Goal: Task Accomplishment & Management: Complete application form

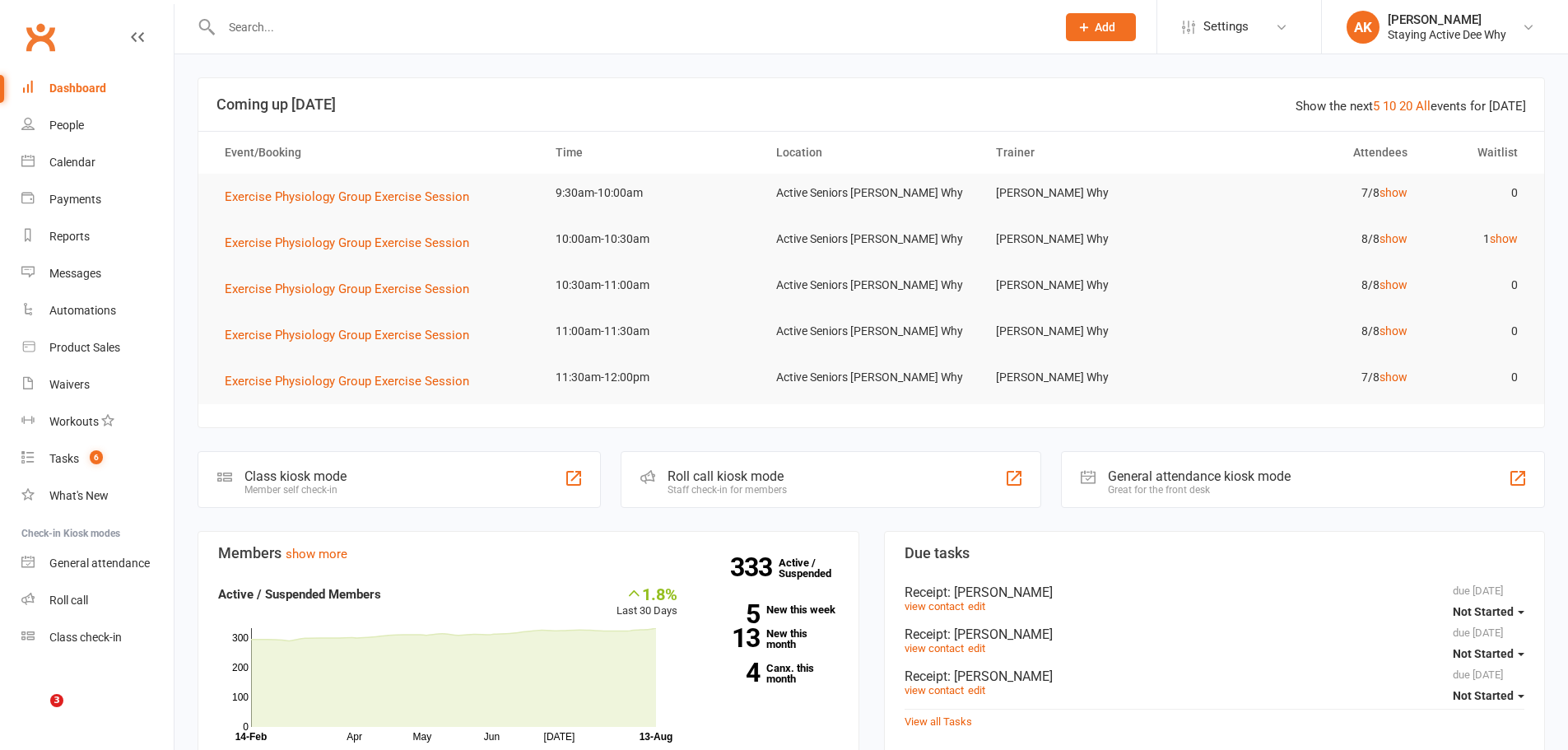
click at [345, 38] on input "text" at bounding box center [630, 27] width 828 height 23
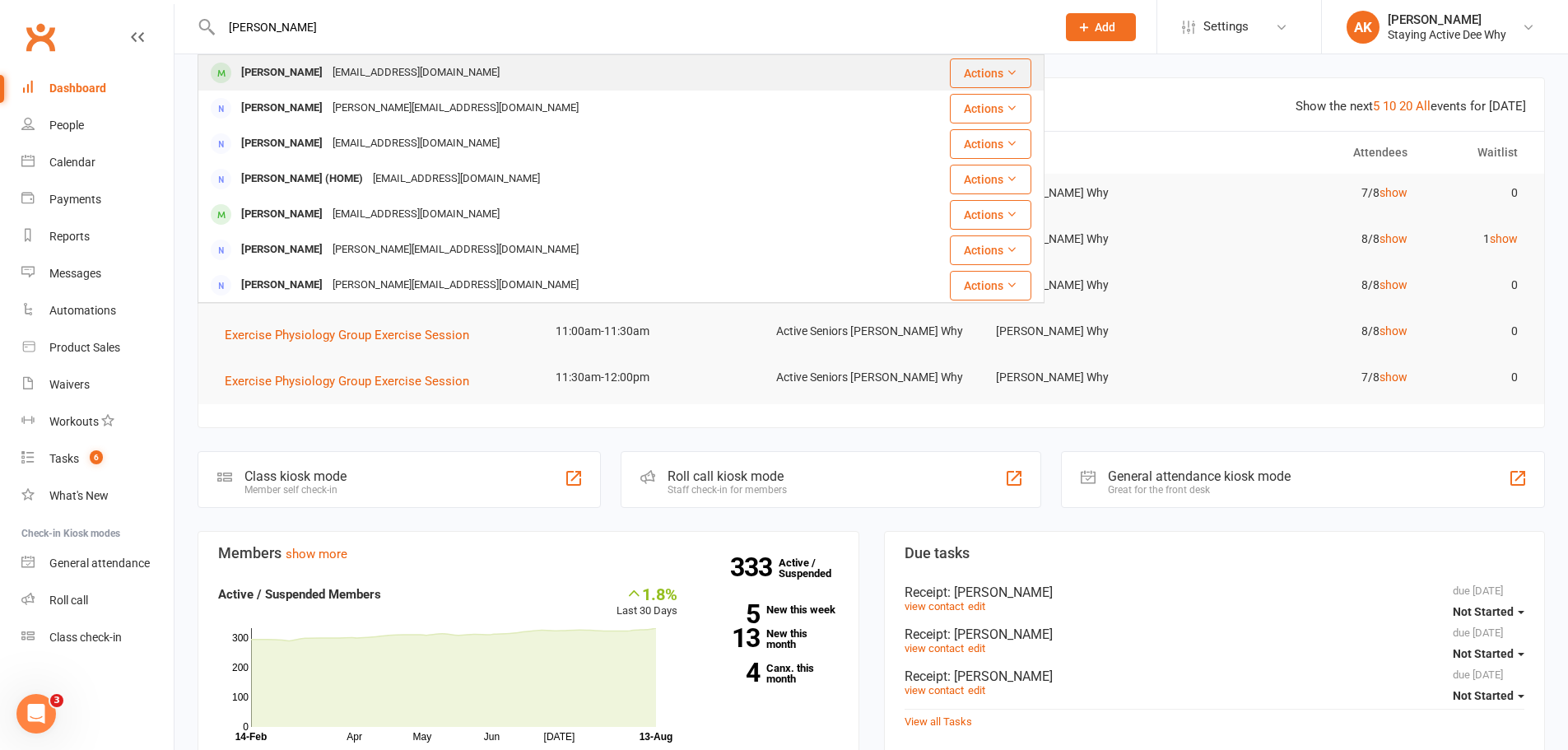
type input "webb"
click at [343, 71] on div "juliette_webb@yahoo.com" at bounding box center [416, 73] width 177 height 24
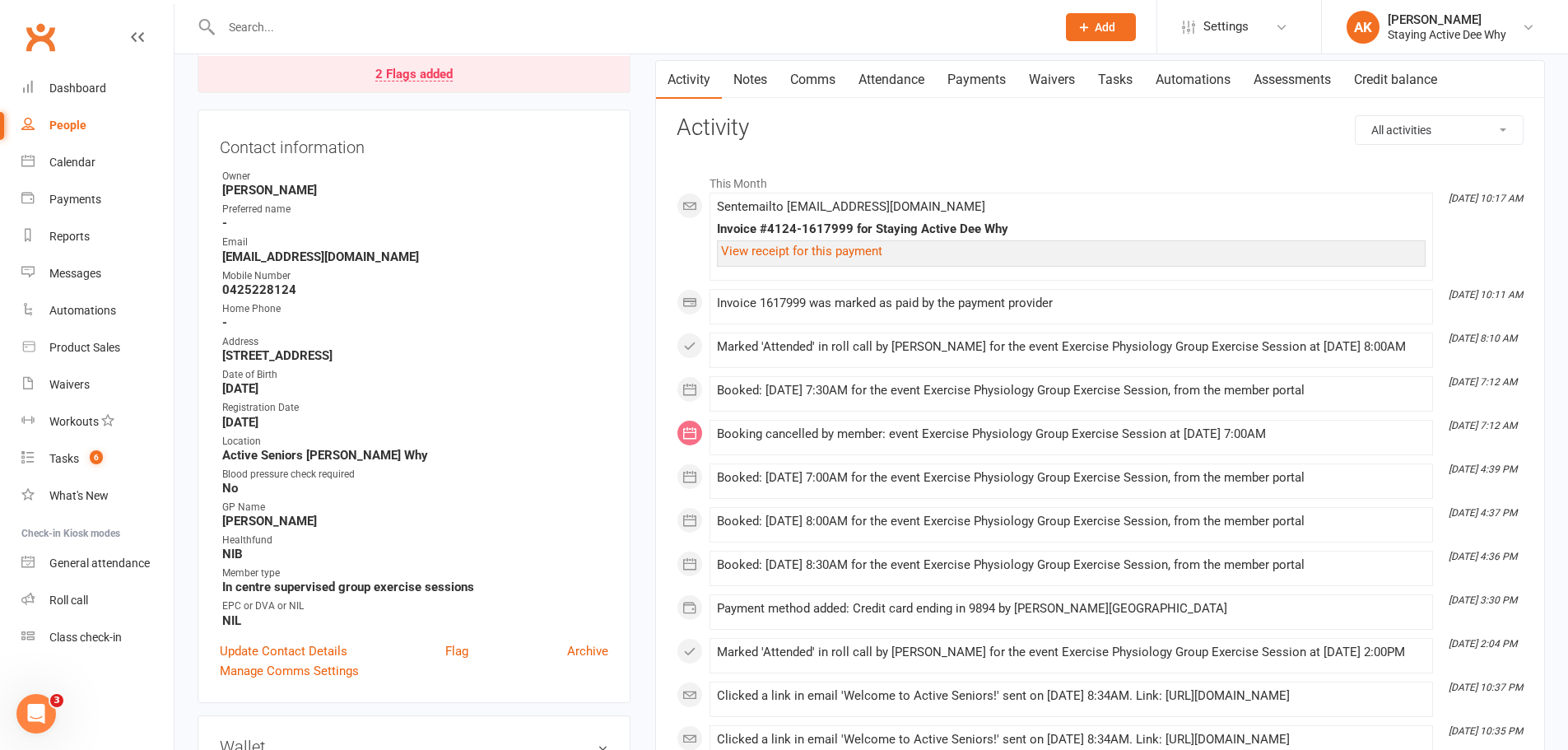
scroll to position [164, 0]
drag, startPoint x: 343, startPoint y: 520, endPoint x: 240, endPoint y: 526, distance: 103.2
click at [240, 526] on strong "Dr Seyed Movahedian" at bounding box center [415, 520] width 386 height 15
copy strong "Seyed Movahedian"
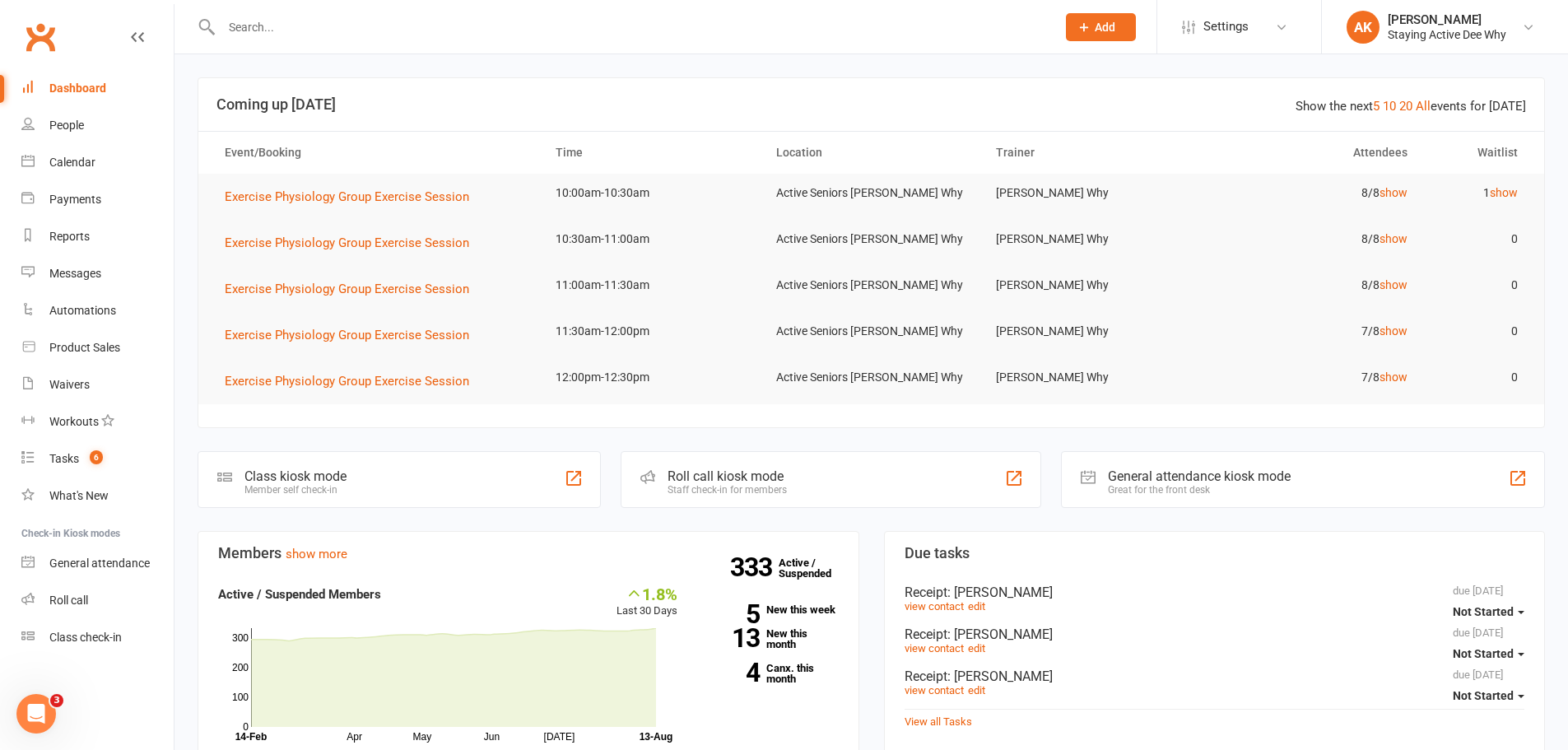
click at [317, 30] on input "text" at bounding box center [630, 27] width 828 height 23
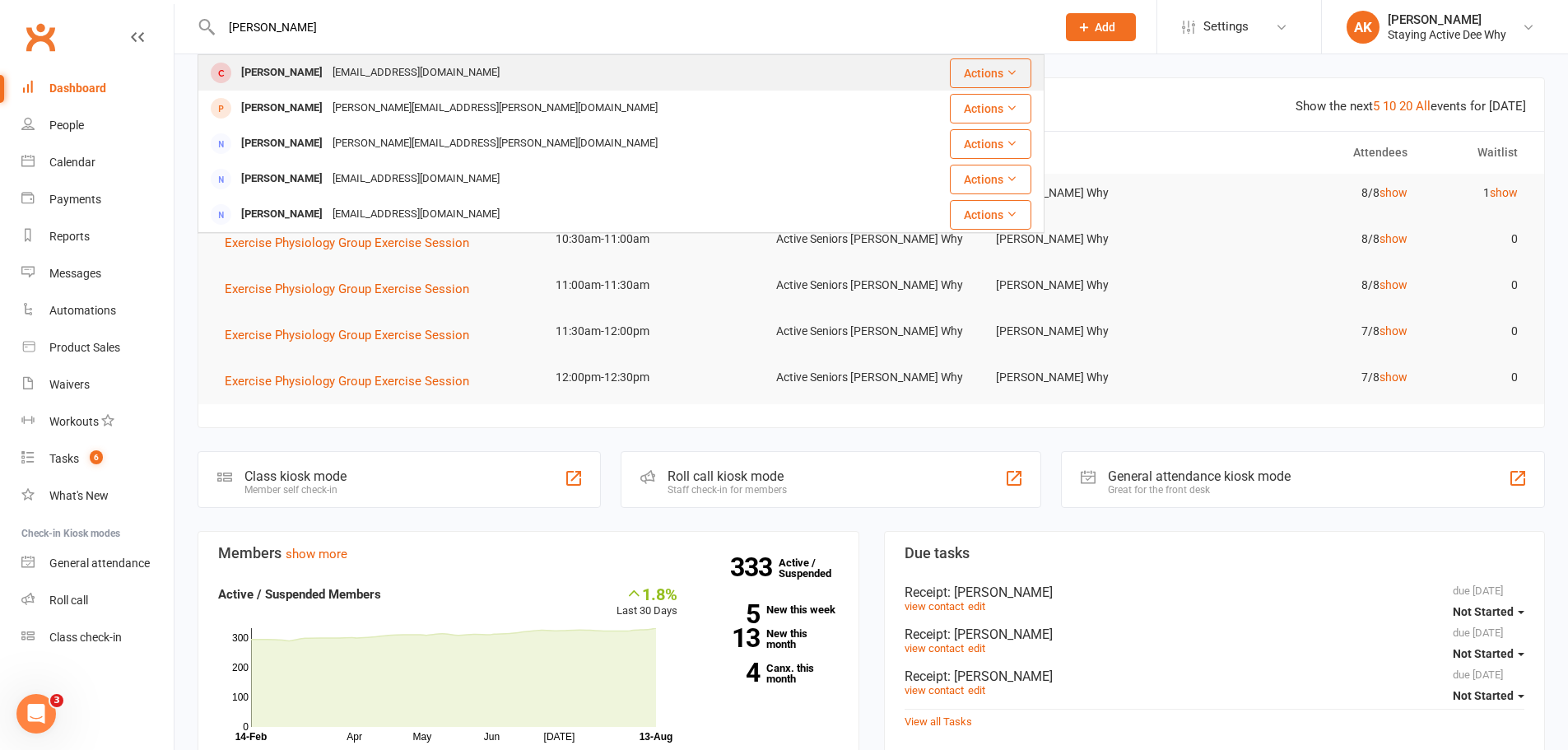
type input "[PERSON_NAME]"
click at [307, 57] on div "[PERSON_NAME] [EMAIL_ADDRESS][DOMAIN_NAME]" at bounding box center [551, 73] width 703 height 34
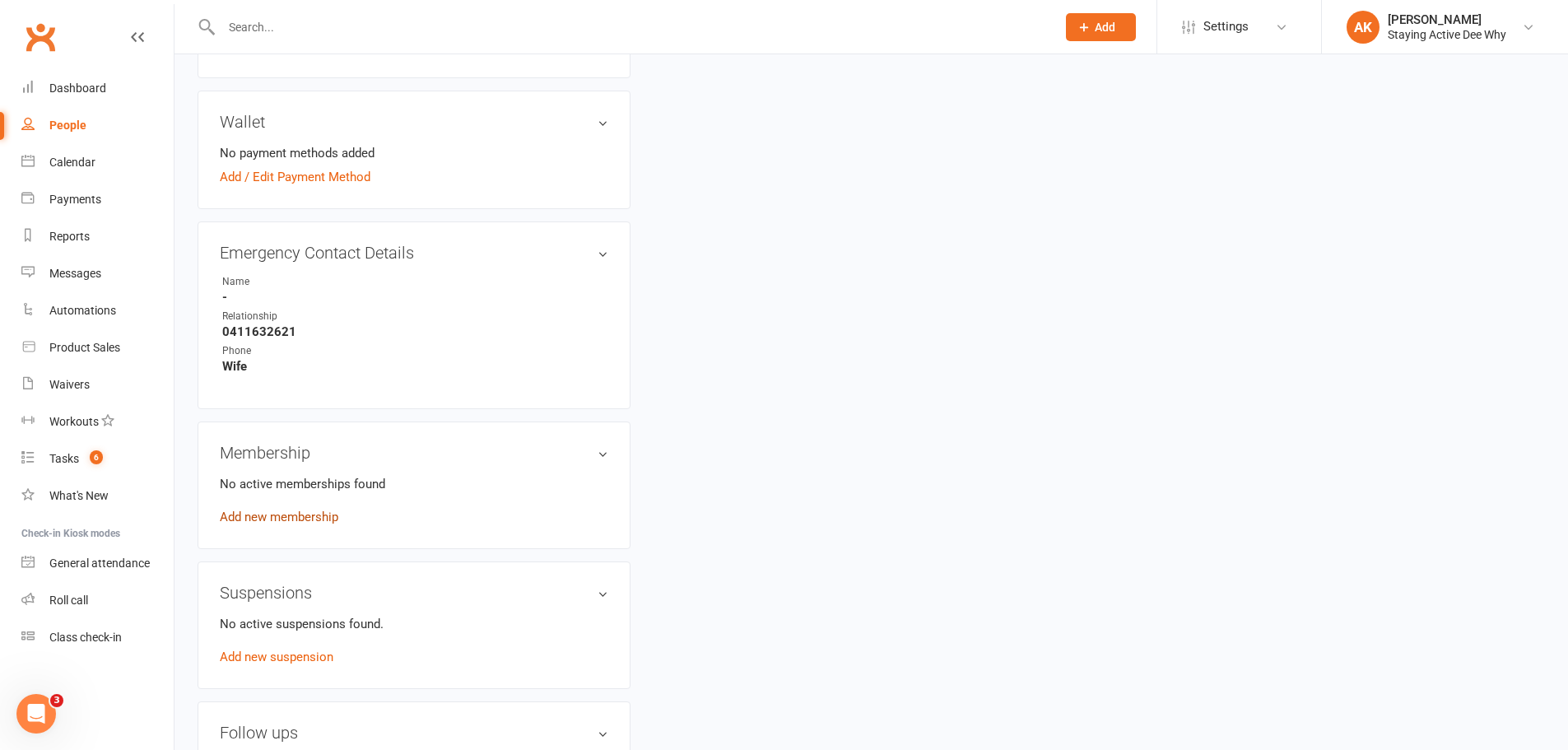
scroll to position [741, 0]
click at [287, 522] on link "Add new membership" at bounding box center [280, 517] width 119 height 15
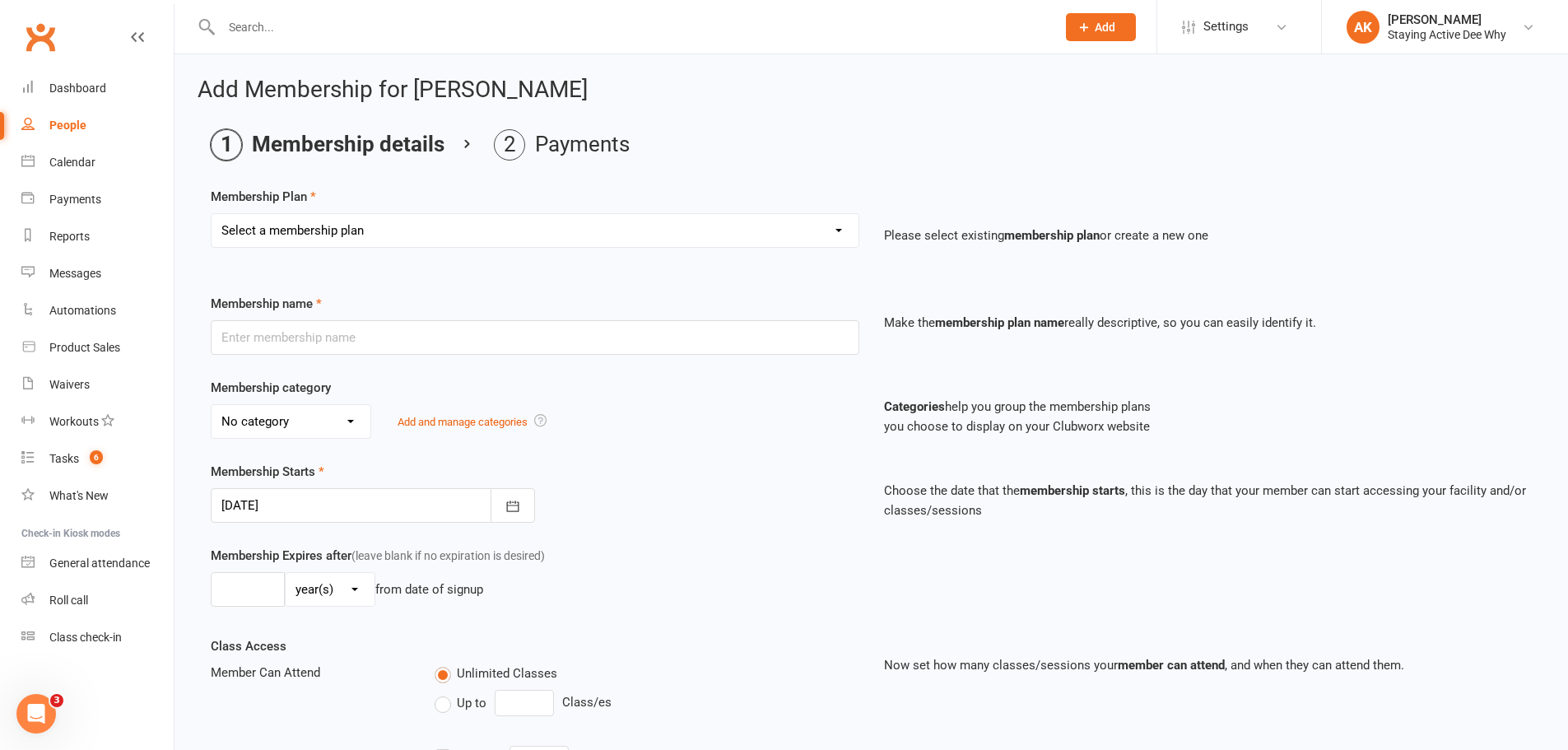
click at [333, 228] on select "Select a membership plan Create new Membership Plan 01 10953 Exercise Physiolog…" at bounding box center [535, 230] width 647 height 33
select select "4"
click at [212, 214] on select "Select a membership plan Create new Membership Plan 01 10953 Exercise Physiolog…" at bounding box center [535, 230] width 647 height 33
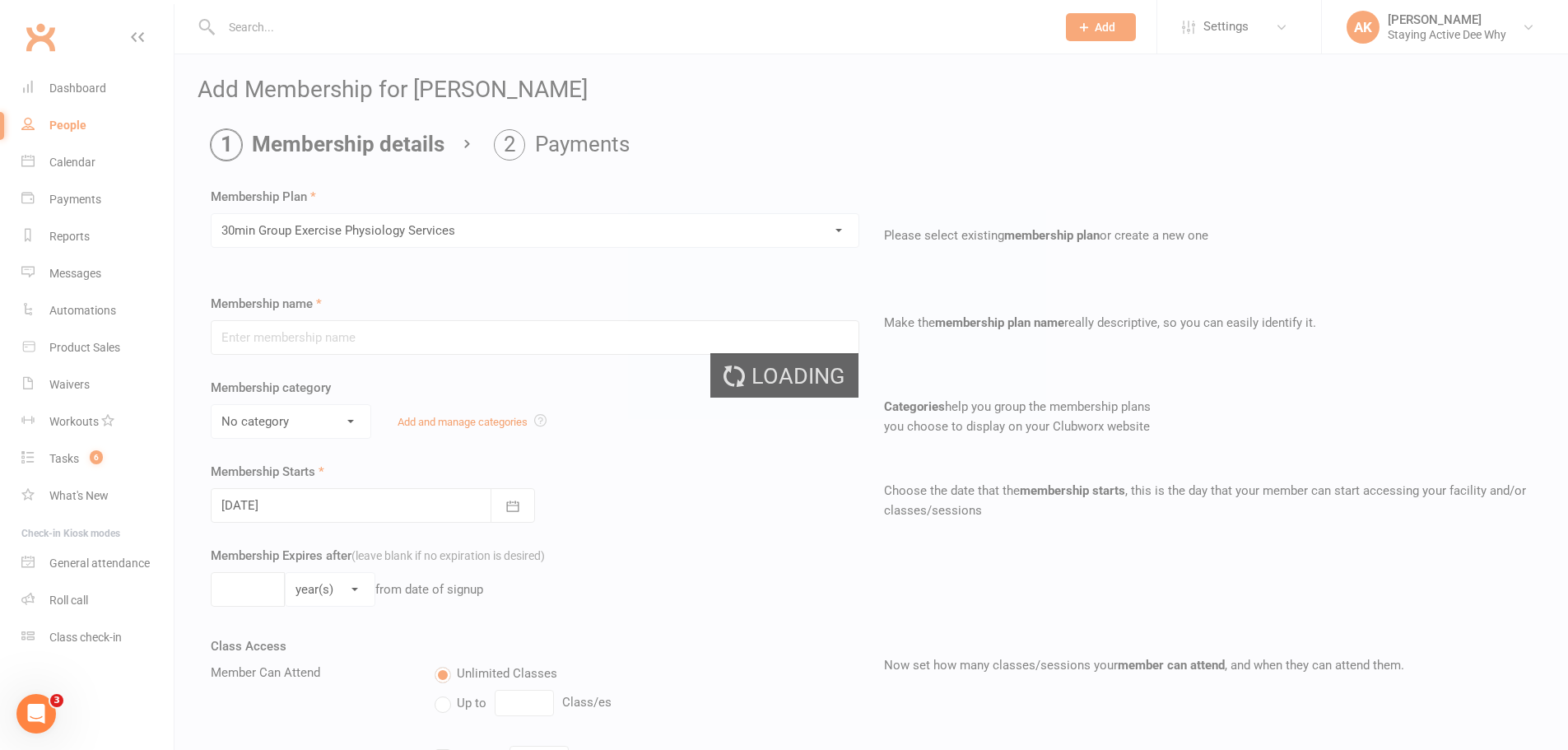
type input "30min Group Exercise Physiology Services"
select select "0"
type input "0"
type input "3"
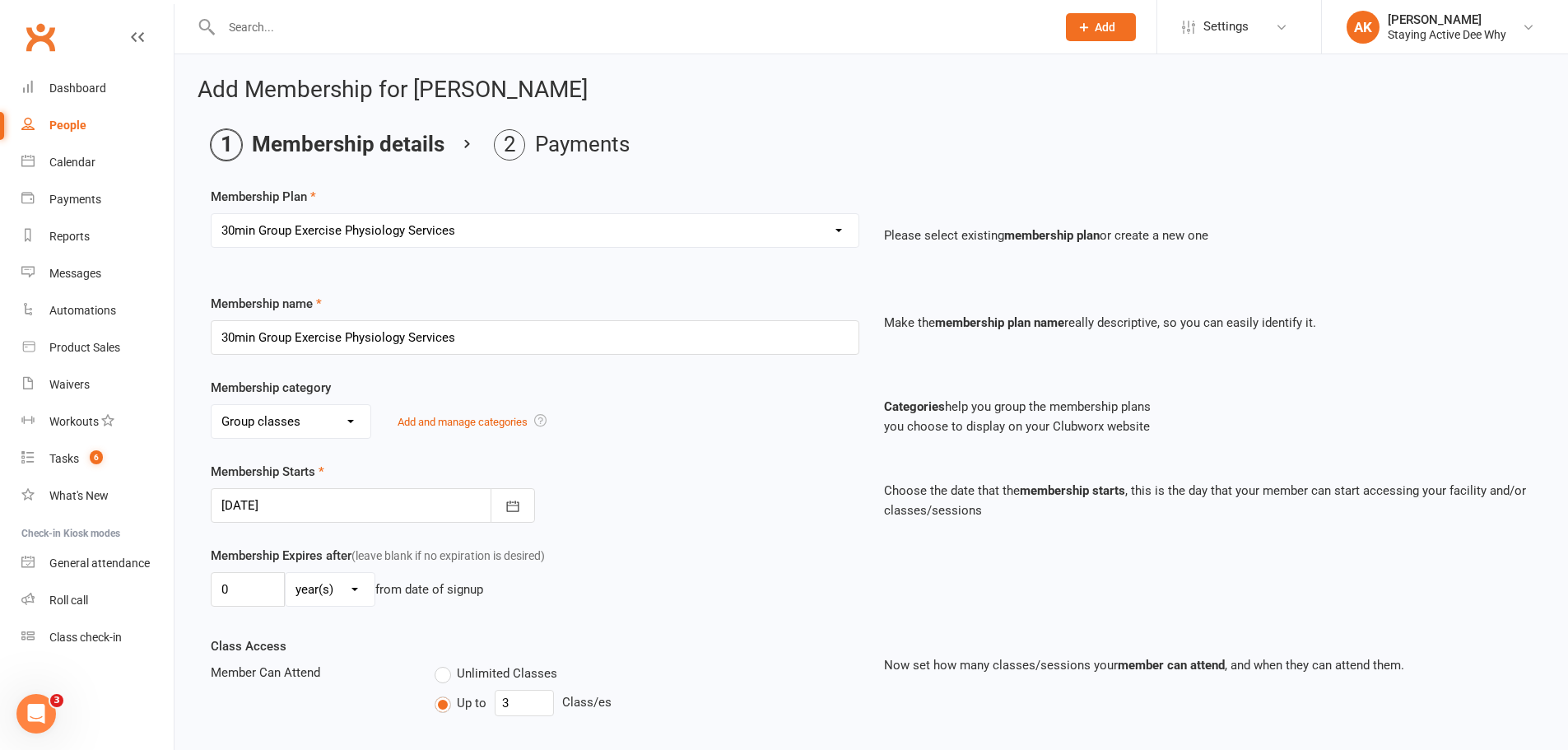
click at [287, 500] on div at bounding box center [372, 505] width 324 height 35
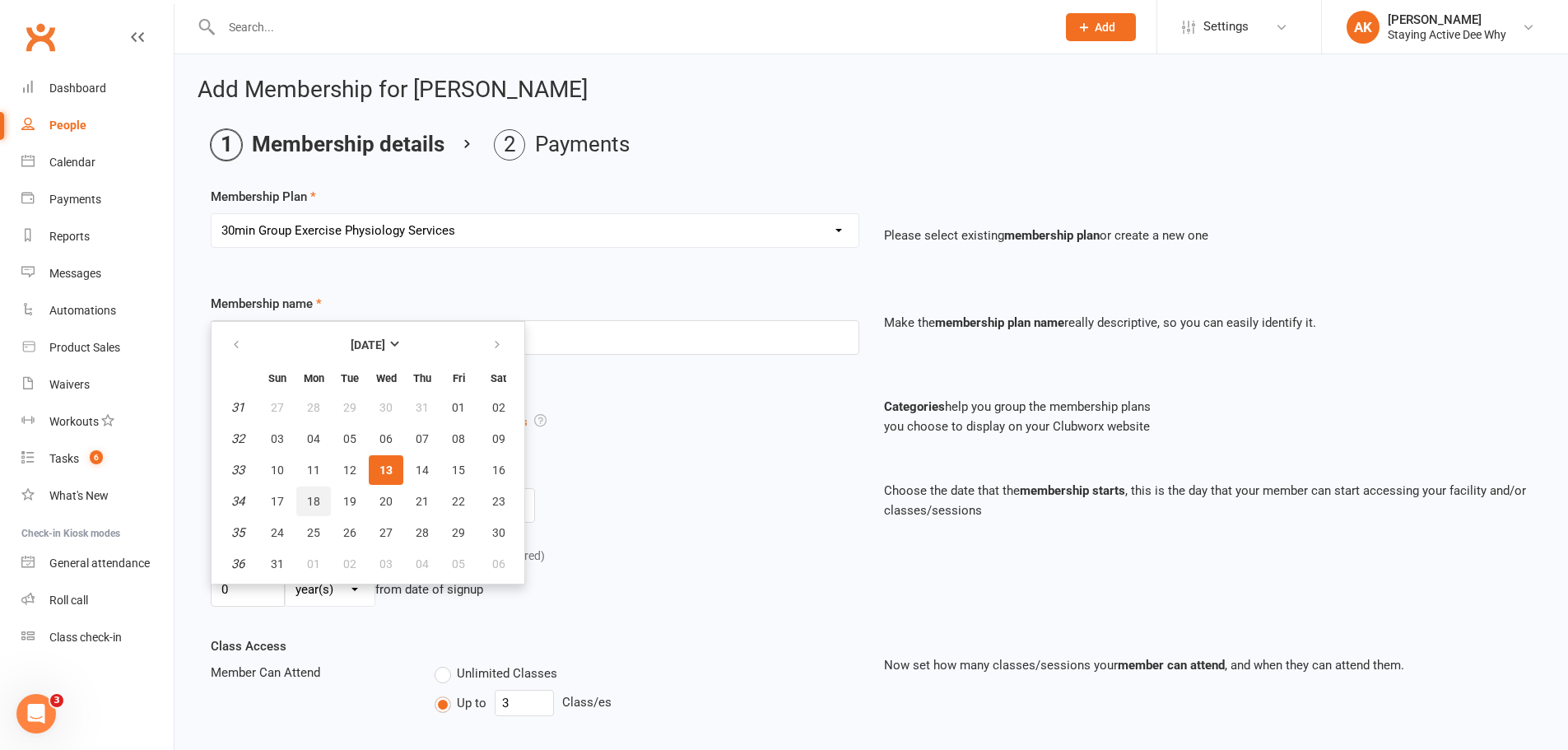
click at [312, 503] on span "18" at bounding box center [314, 502] width 13 height 13
type input "[DATE]"
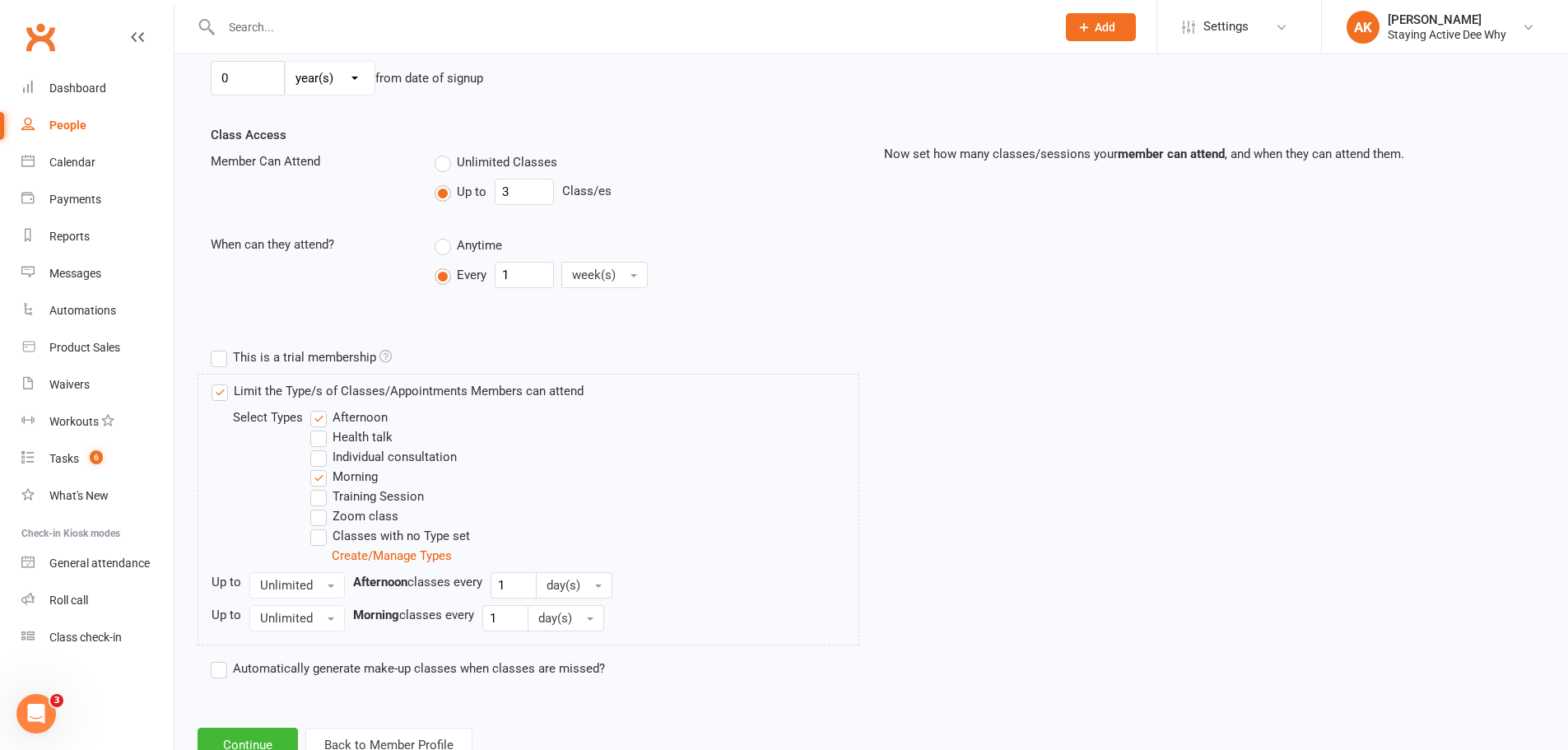
scroll to position [571, 0]
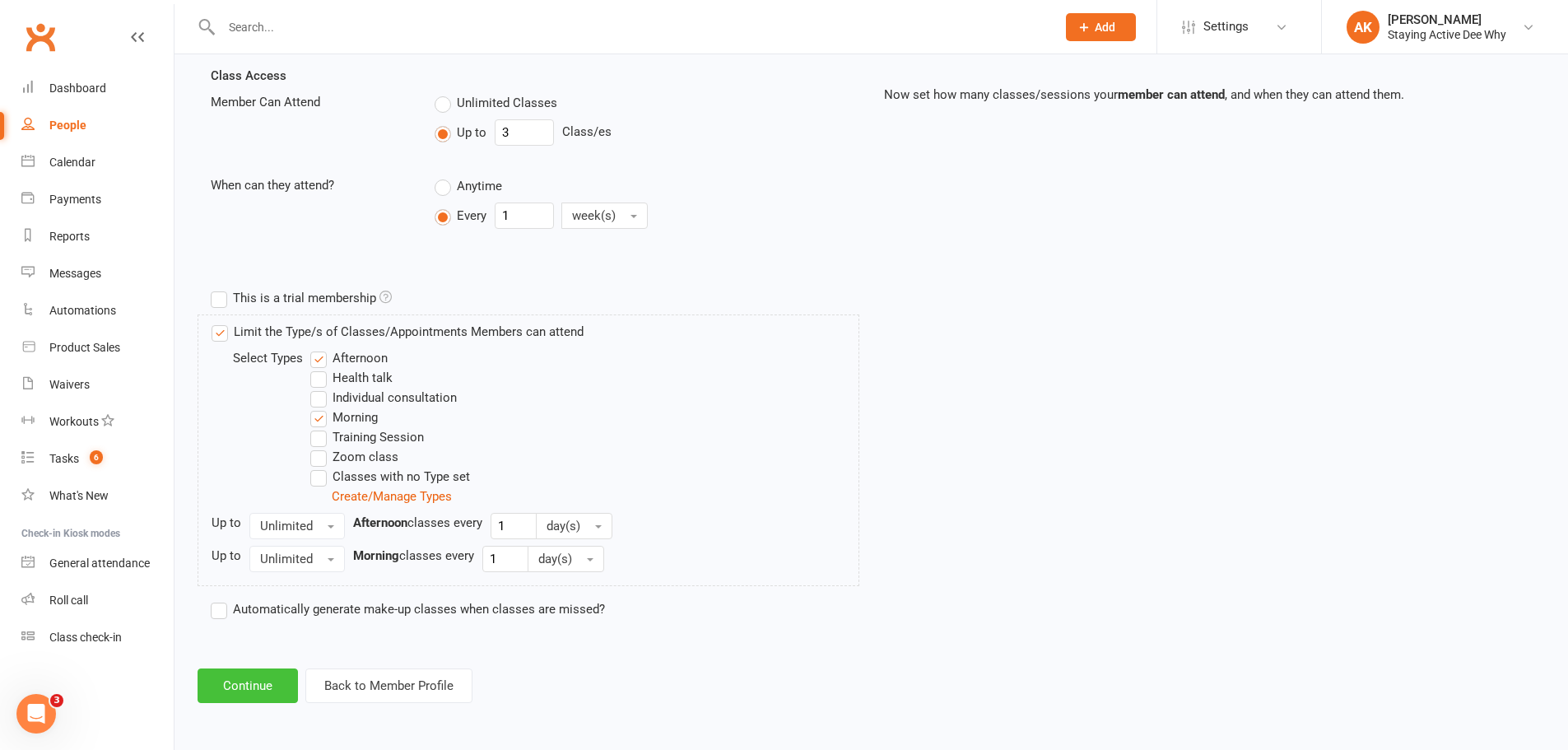
click at [279, 681] on button "Continue" at bounding box center [247, 686] width 100 height 35
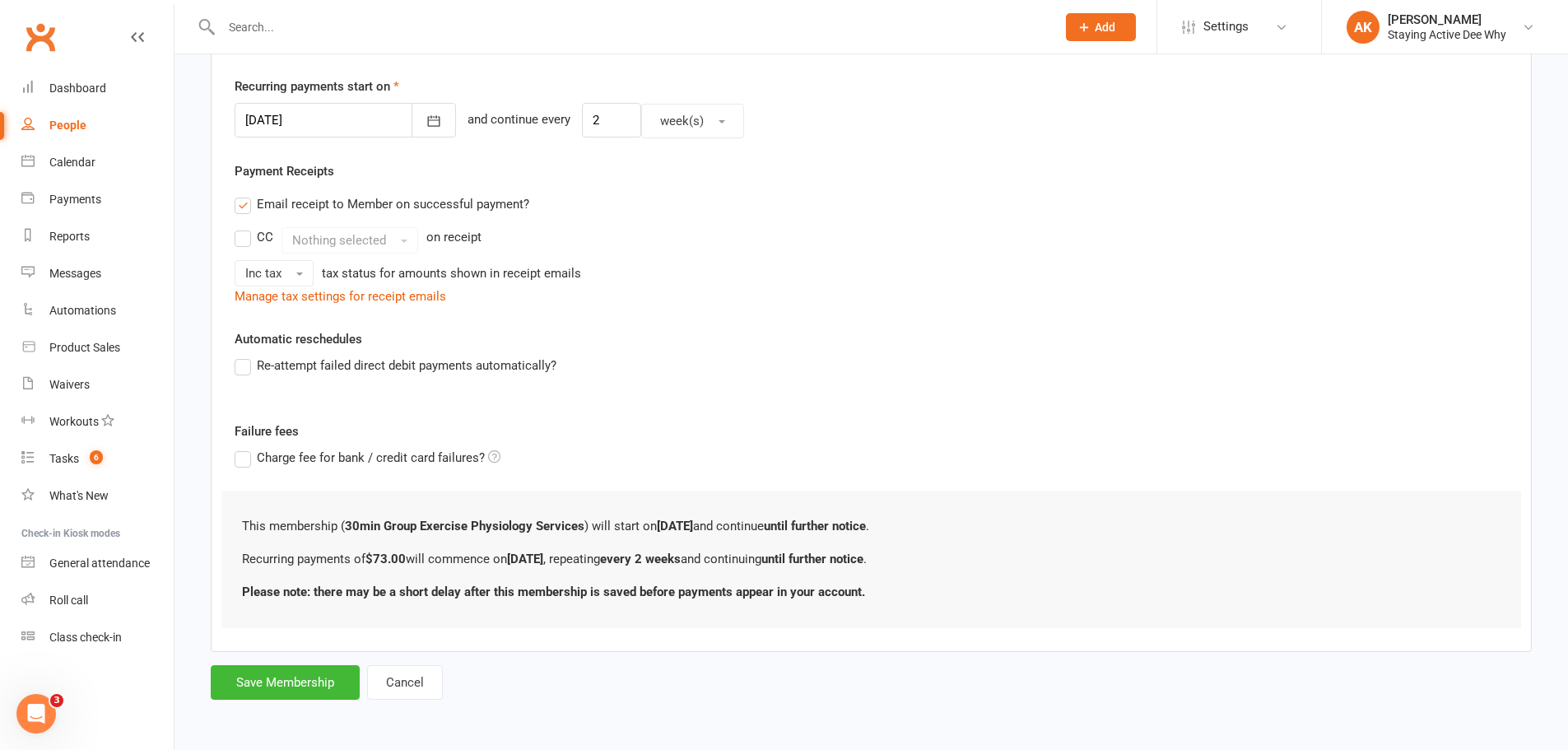
scroll to position [0, 0]
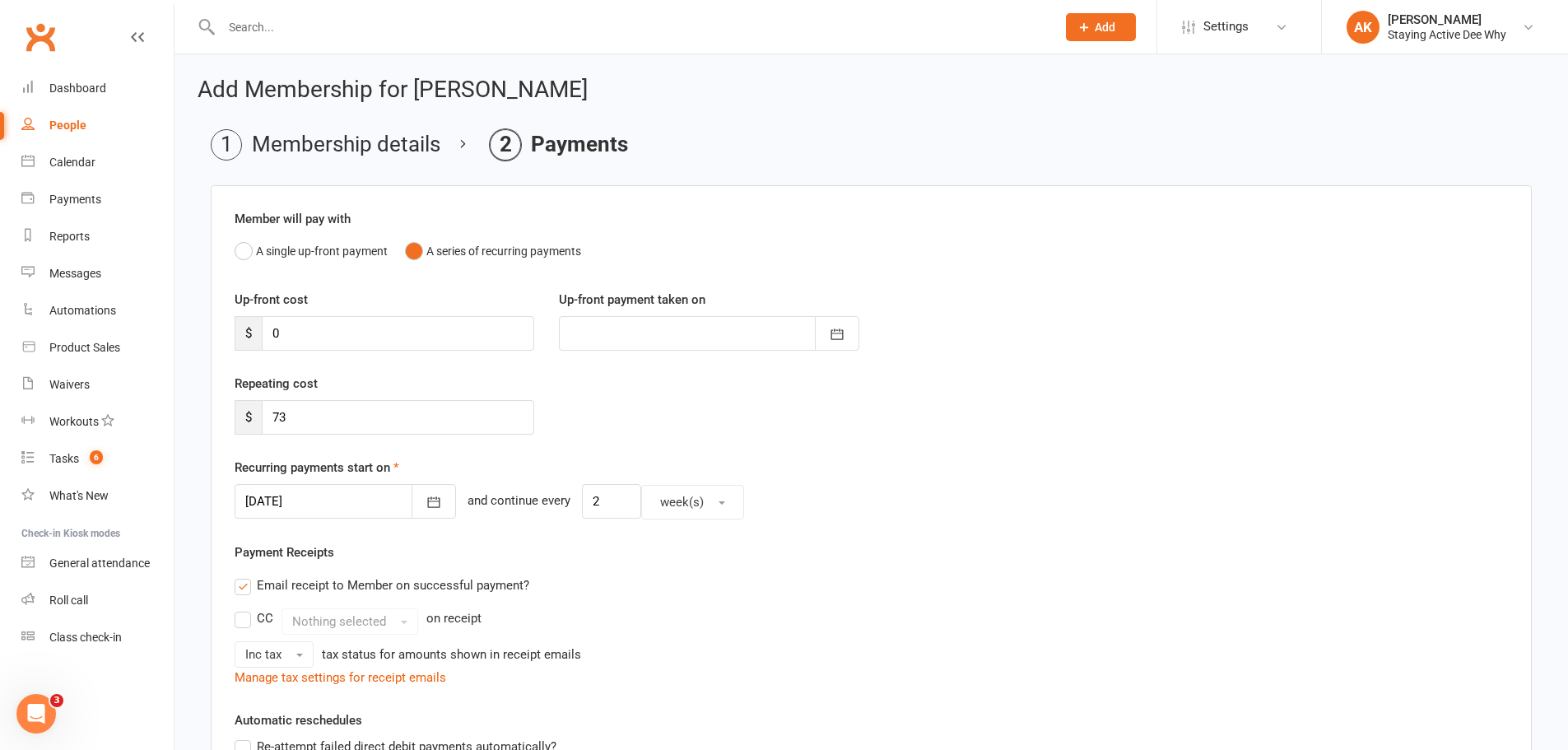
click at [349, 497] on div at bounding box center [345, 502] width 221 height 35
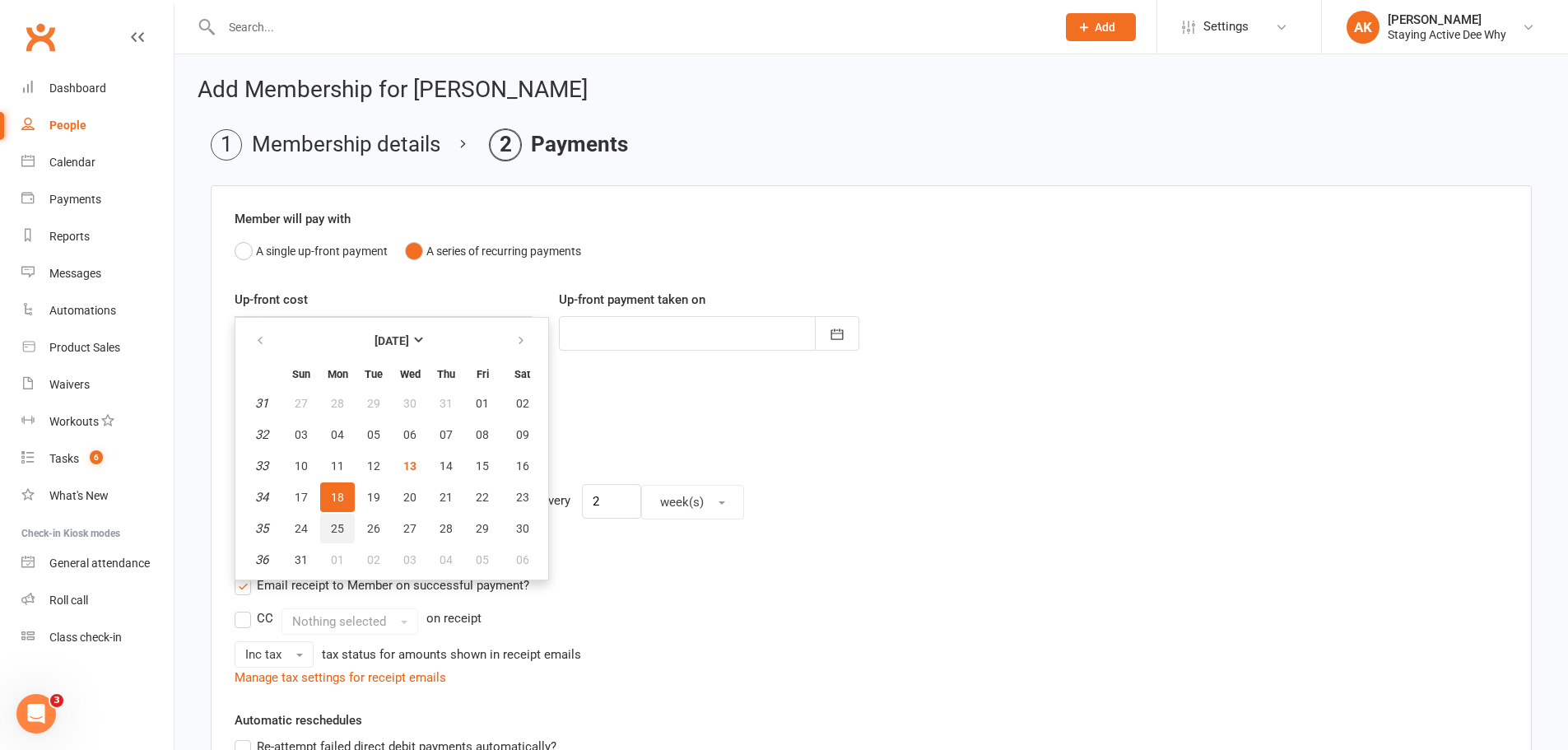
click at [337, 530] on span "25" at bounding box center [337, 529] width 13 height 13
type input "[DATE]"
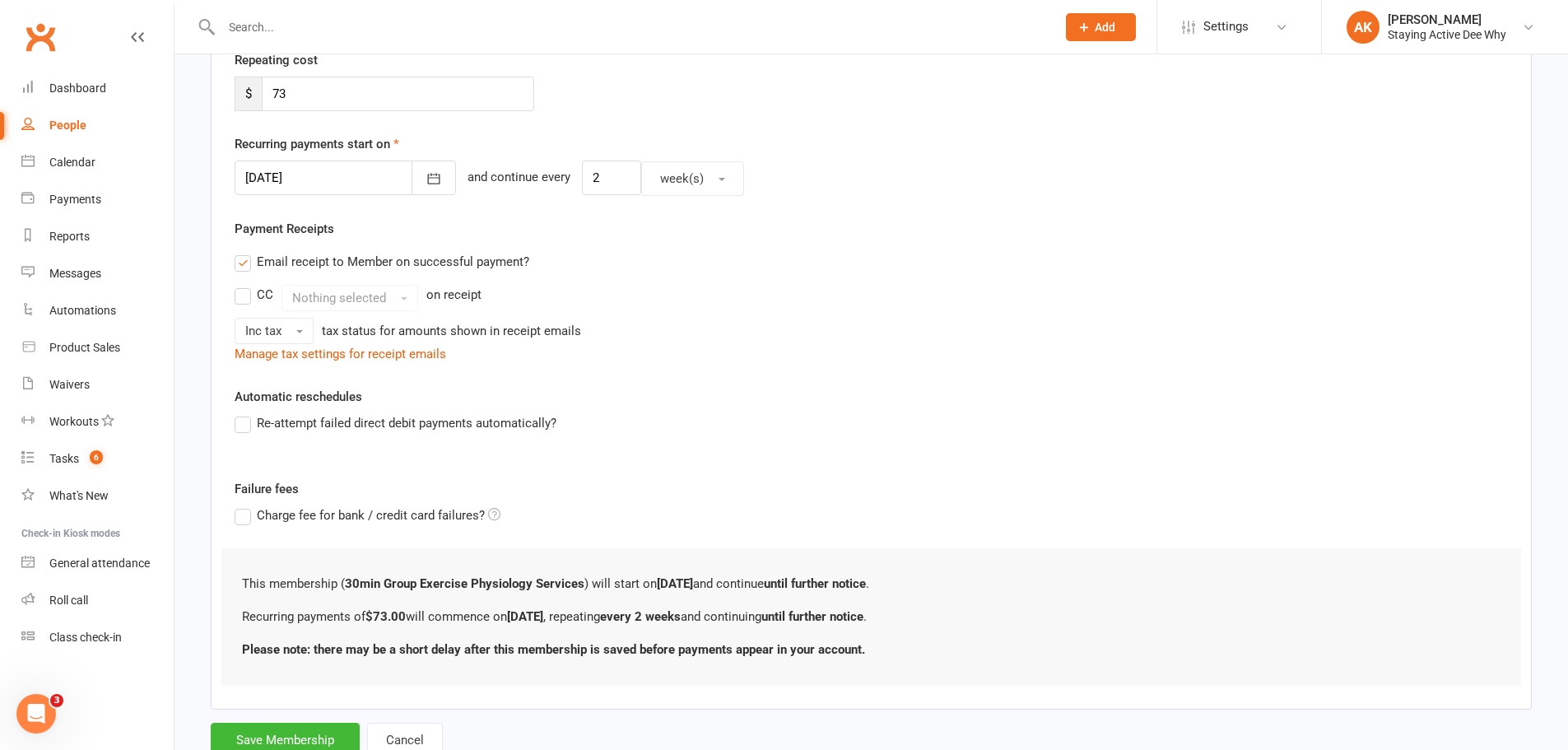
scroll to position [382, 0]
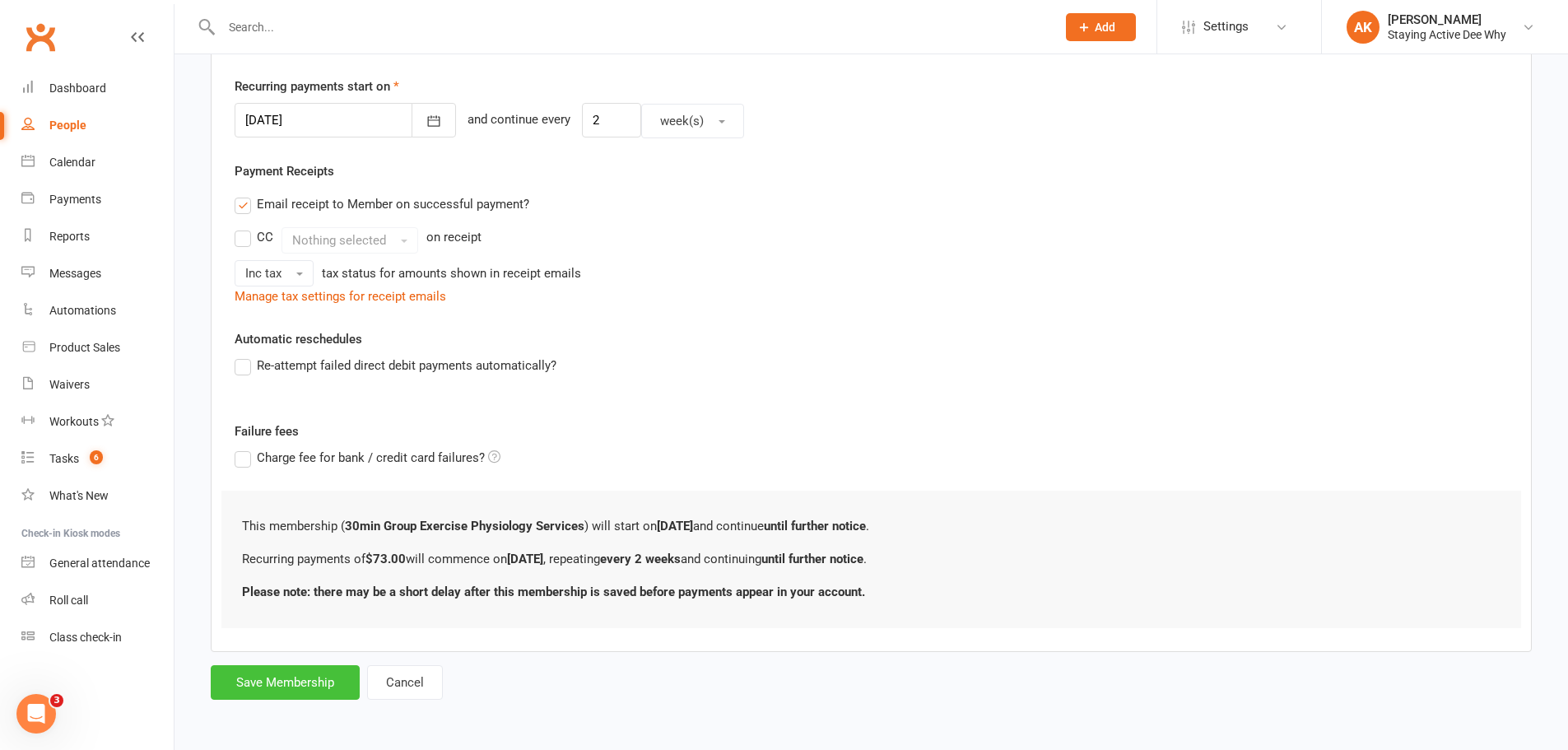
click at [330, 685] on button "Save Membership" at bounding box center [285, 682] width 149 height 35
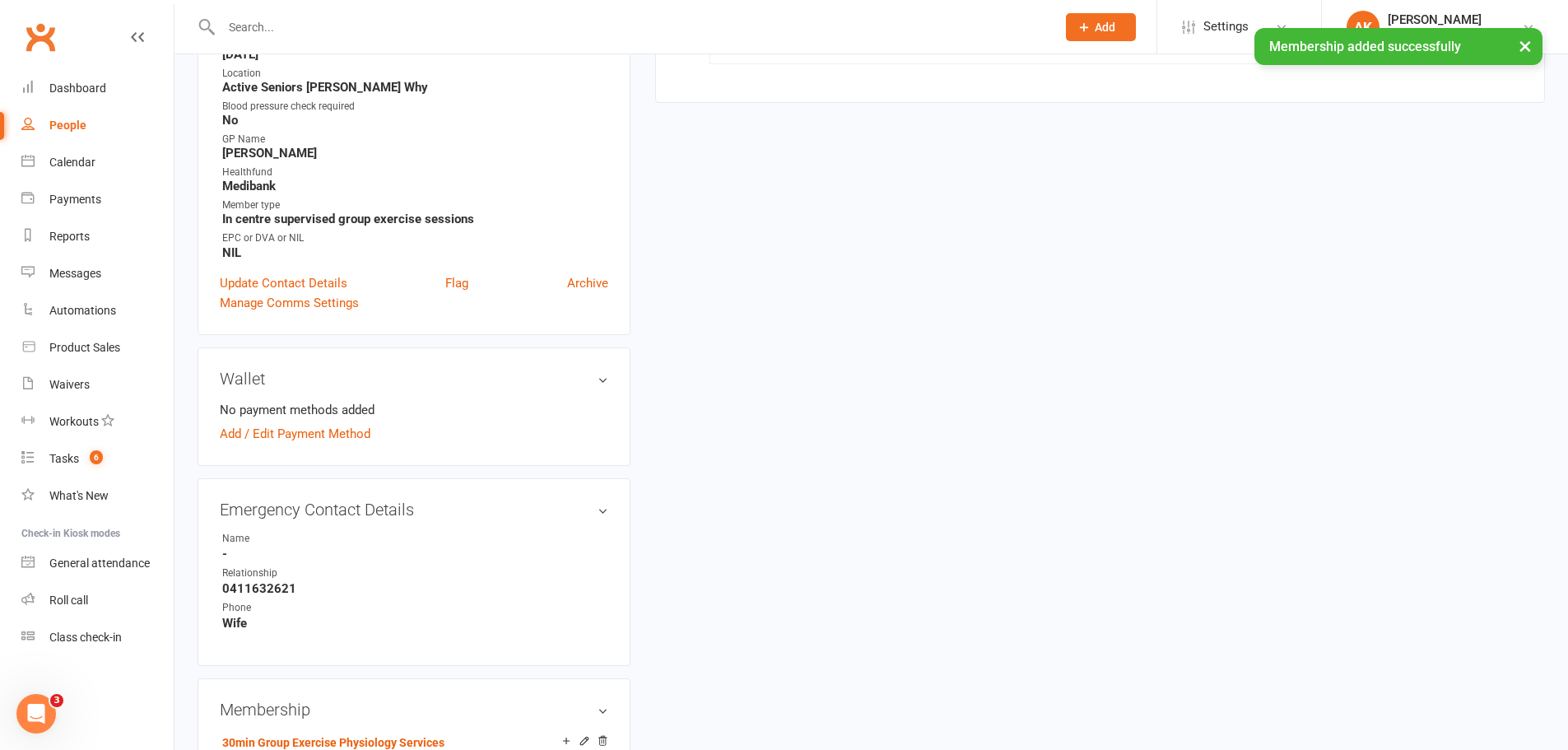
scroll to position [494, 0]
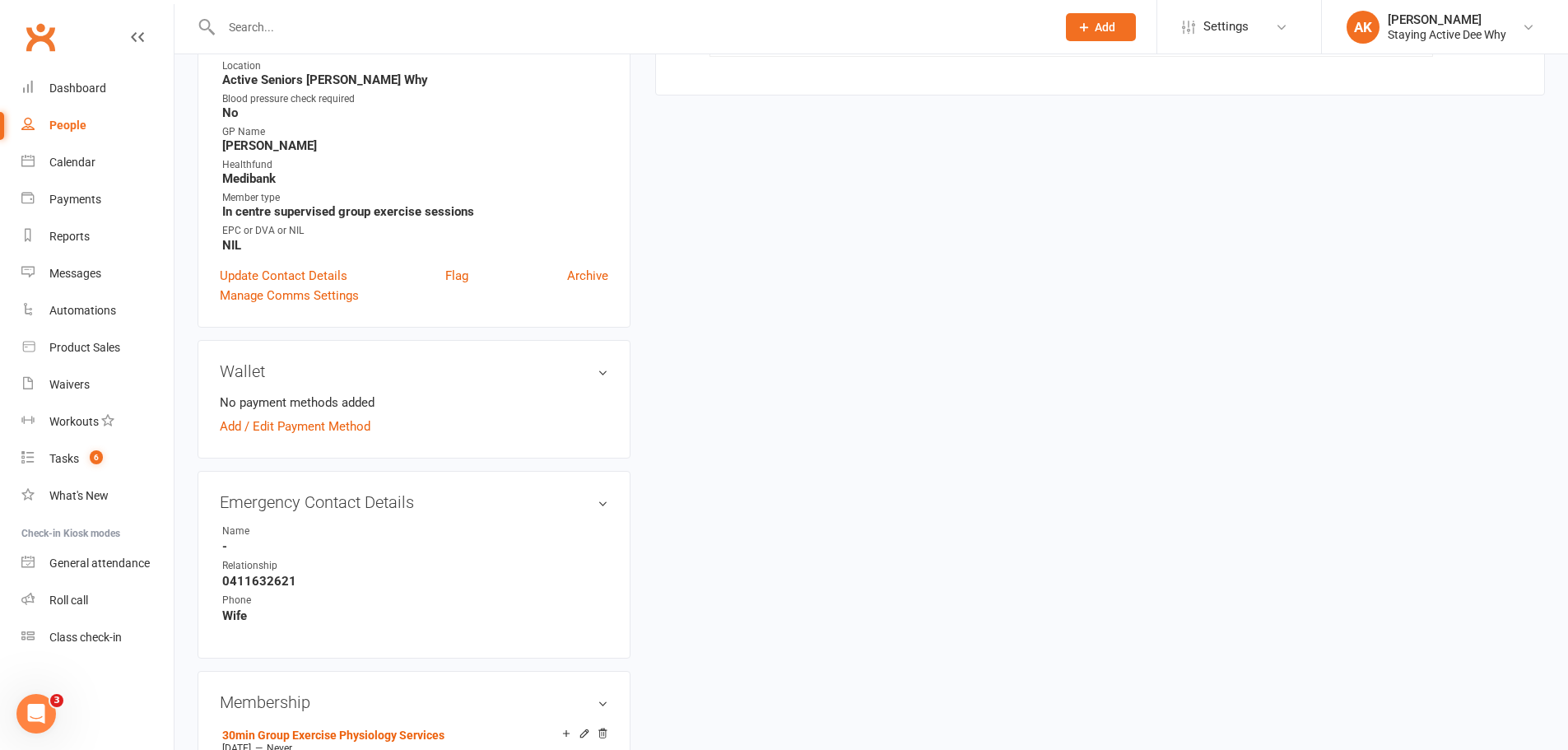
click at [805, 587] on div "upload photo [PERSON_NAME] Activated [DATE] Added [DATE] Active member [DEMOGRA…" at bounding box center [871, 592] width 1372 height 2018
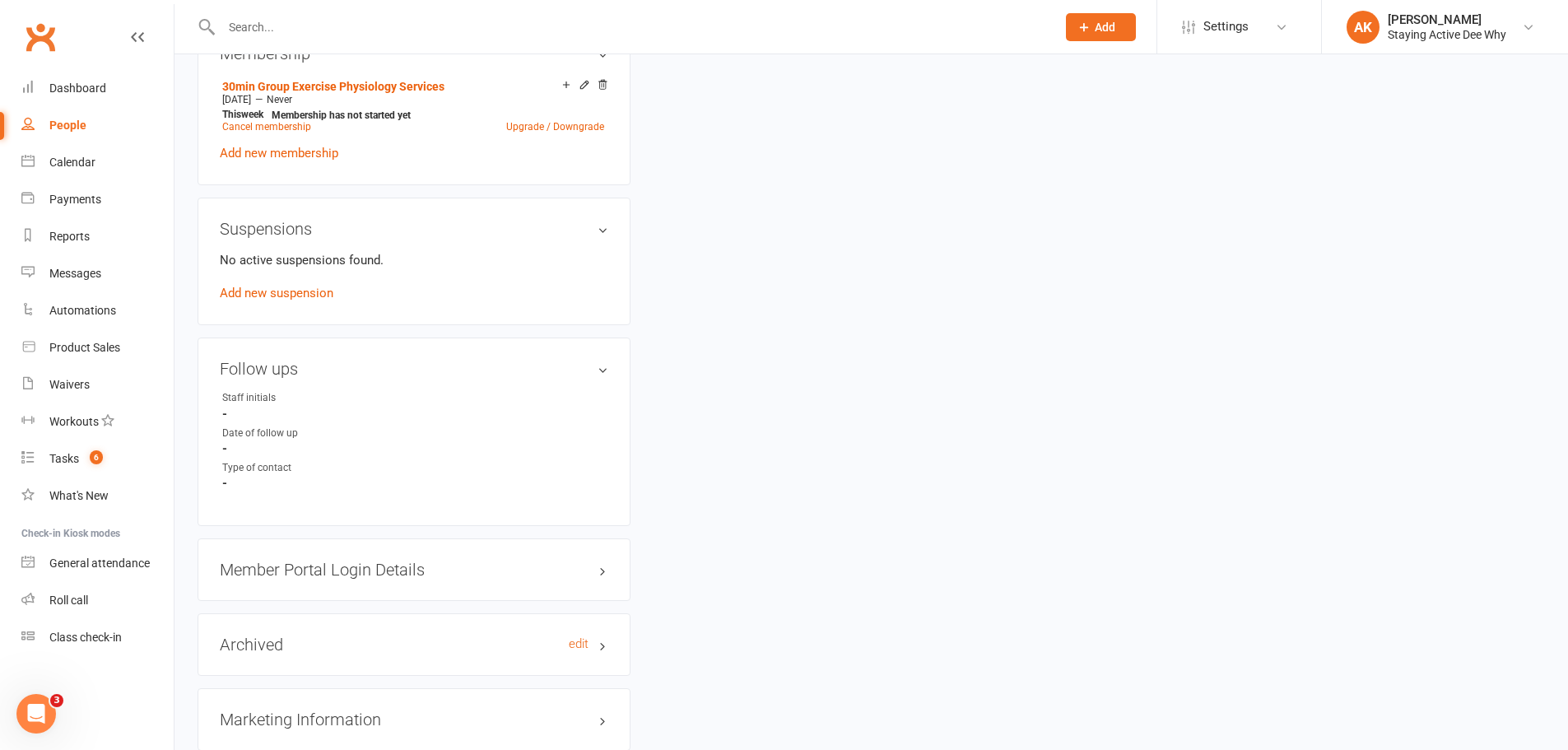
scroll to position [1318, 0]
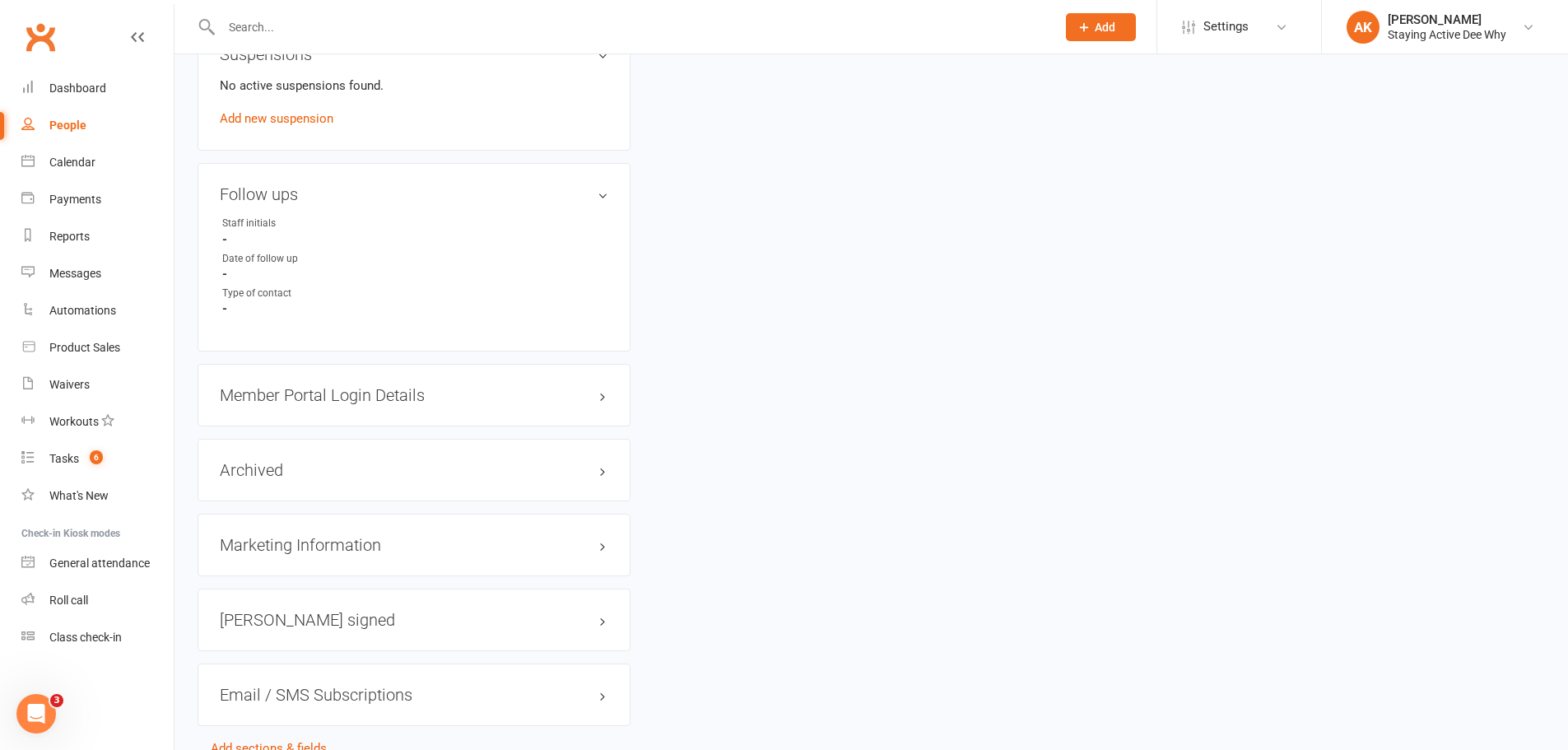
click at [368, 395] on h3 "Member Portal Login Details" at bounding box center [414, 395] width 388 height 18
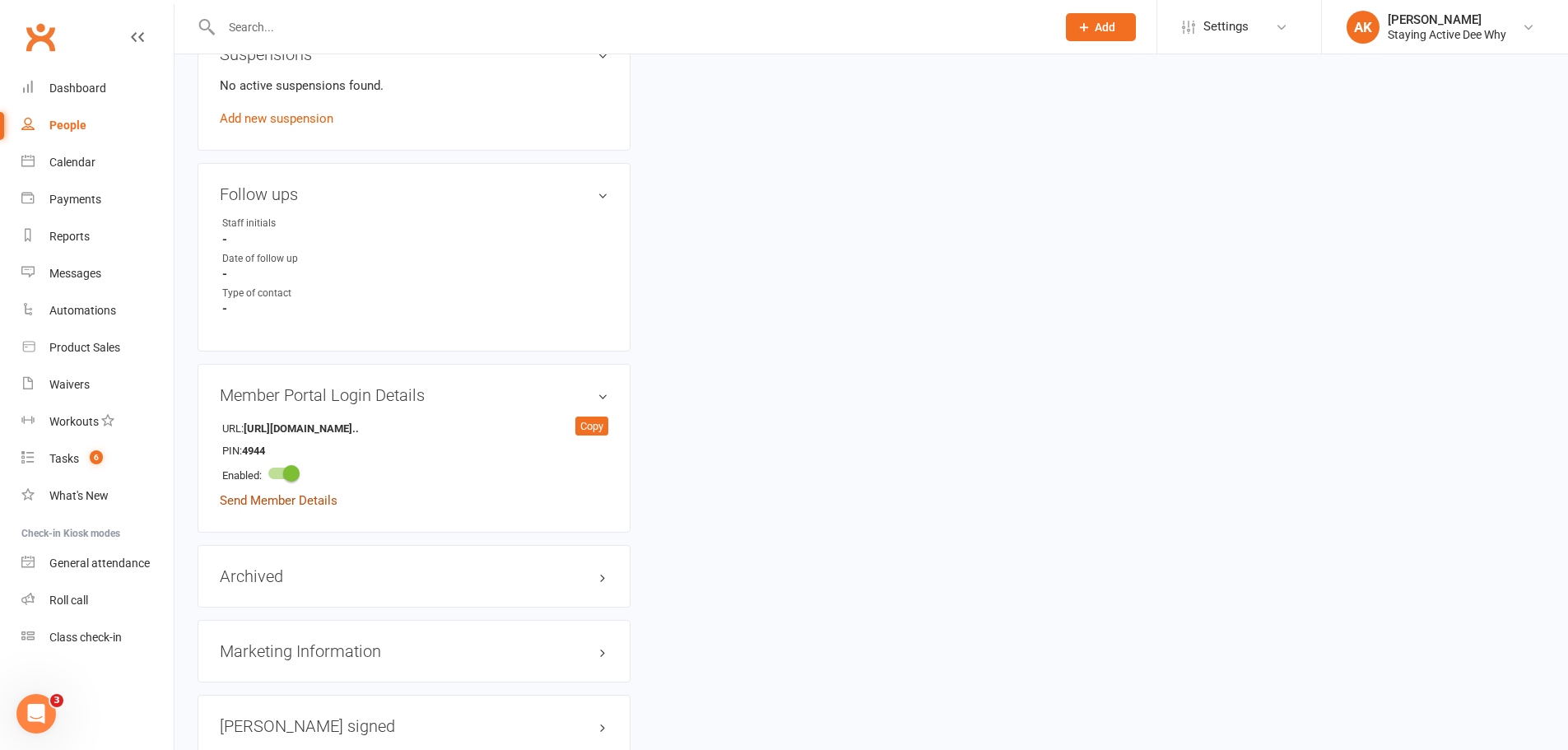
click at [308, 500] on link "Send Member Details" at bounding box center [279, 501] width 118 height 15
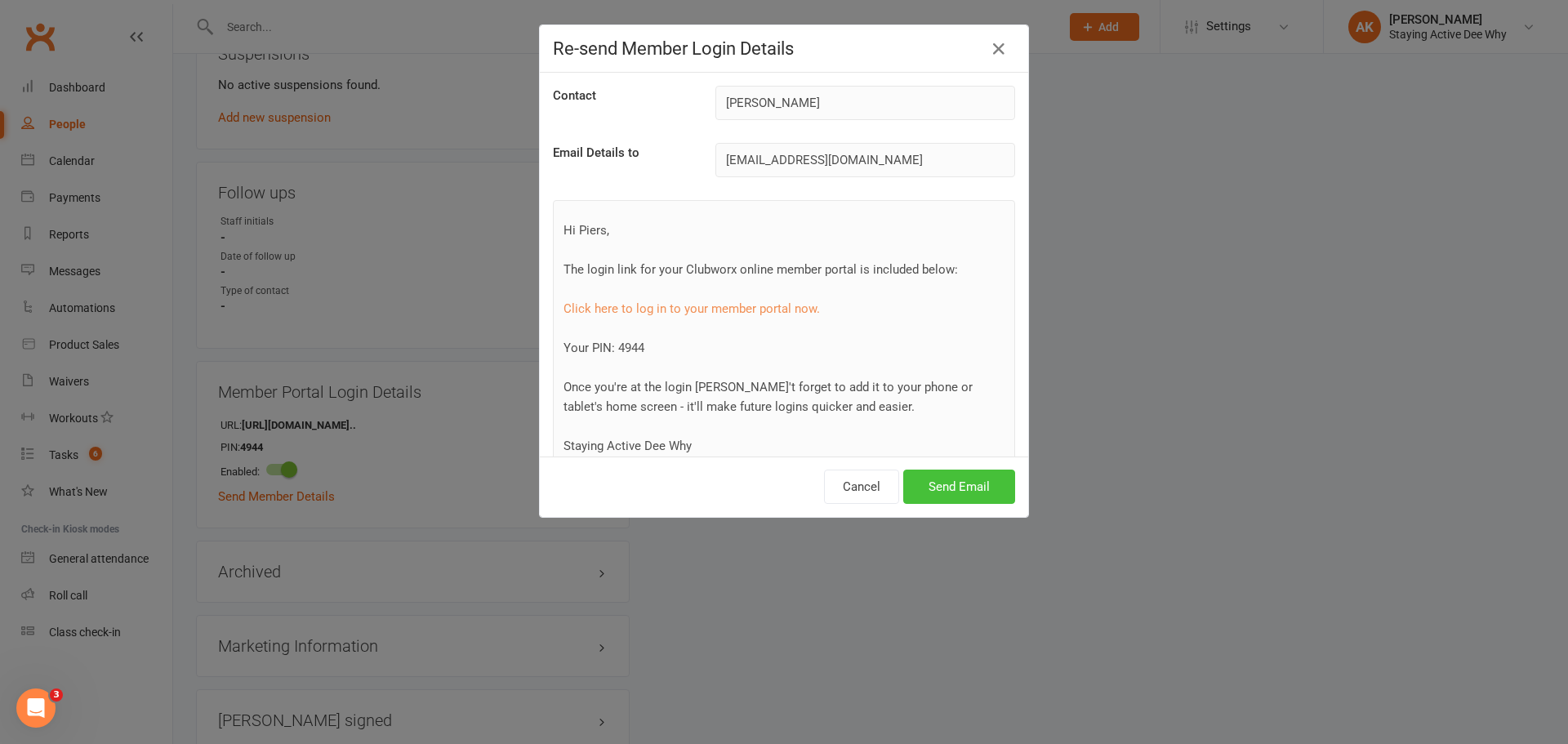
click at [998, 480] on button "Send Email" at bounding box center [958, 486] width 111 height 35
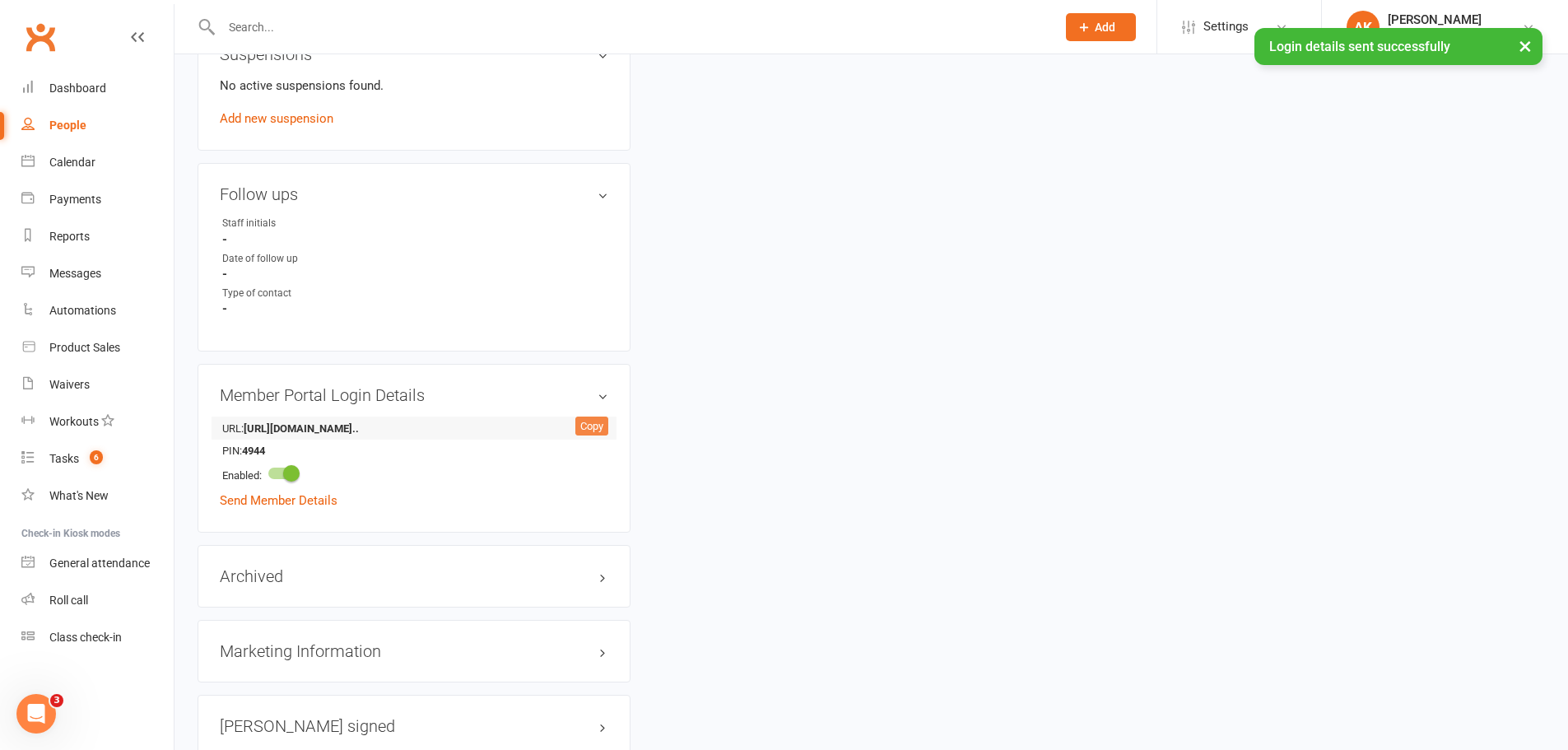
click at [595, 421] on div "Copy" at bounding box center [591, 426] width 33 height 20
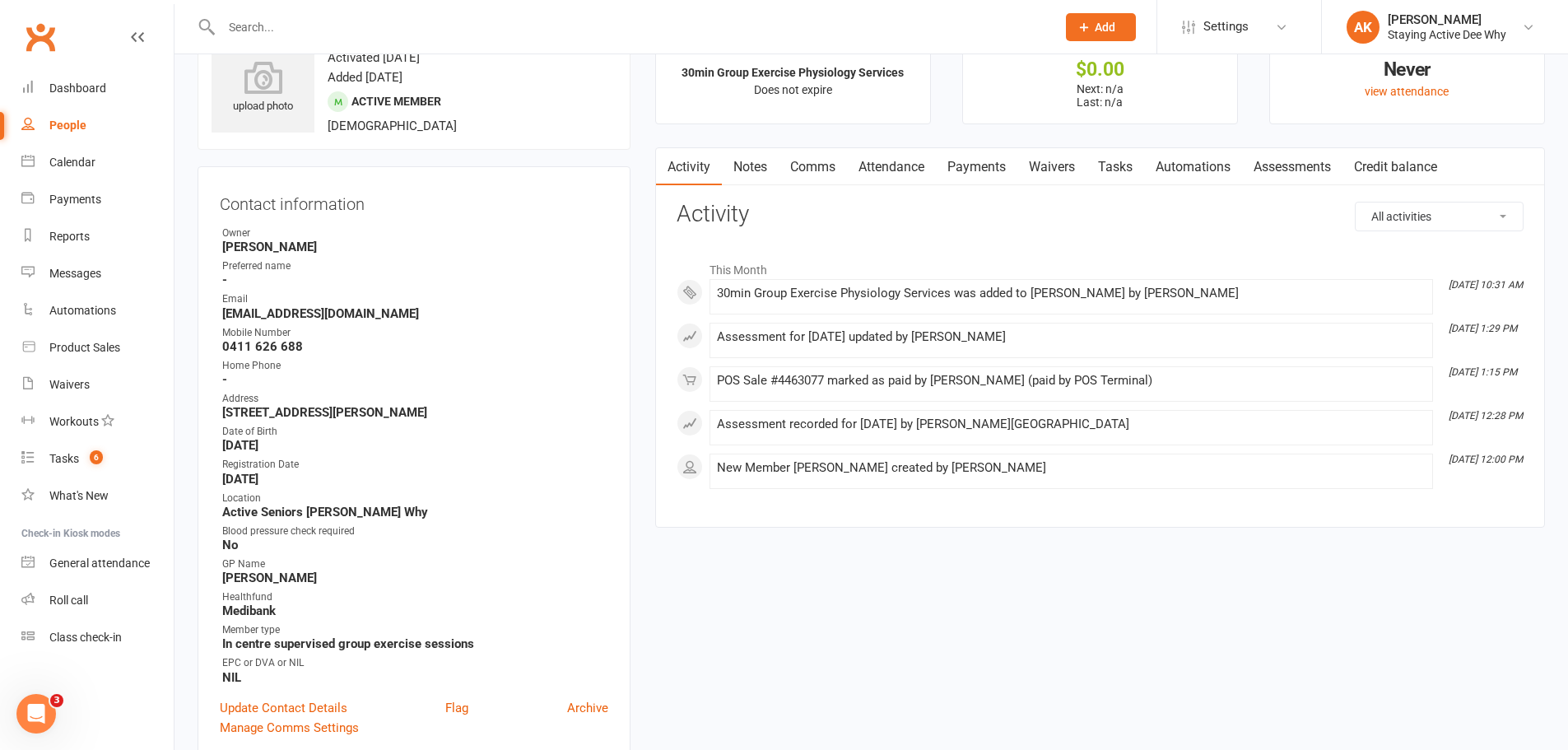
scroll to position [0, 0]
